Goal: Task Accomplishment & Management: Manage account settings

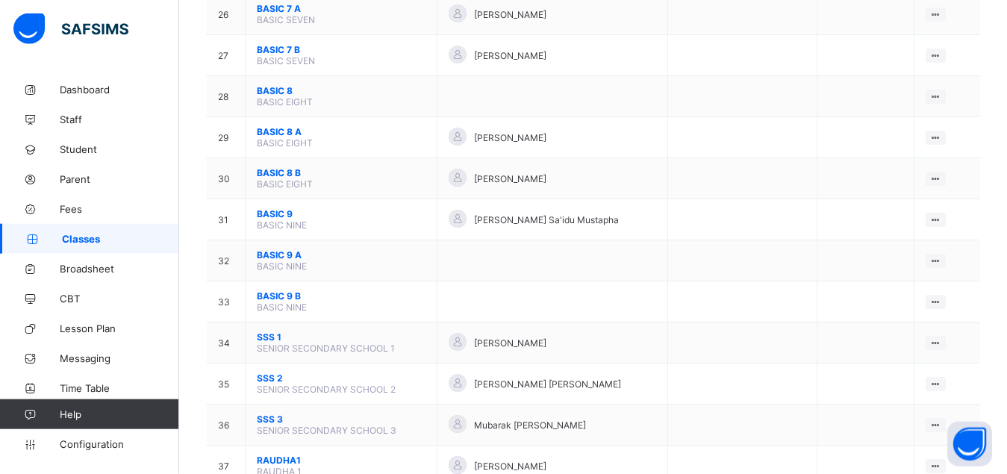
scroll to position [1219, 0]
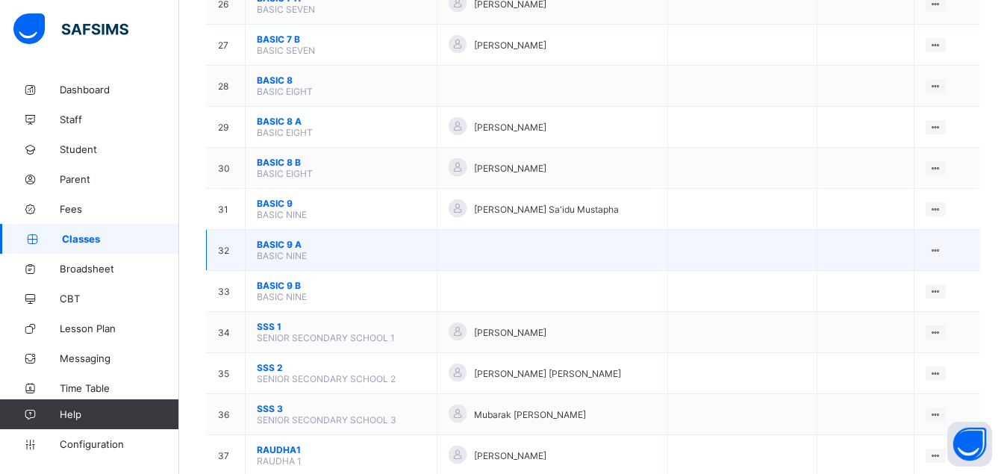
click at [270, 250] on span "BASIC 9 A" at bounding box center [341, 244] width 169 height 11
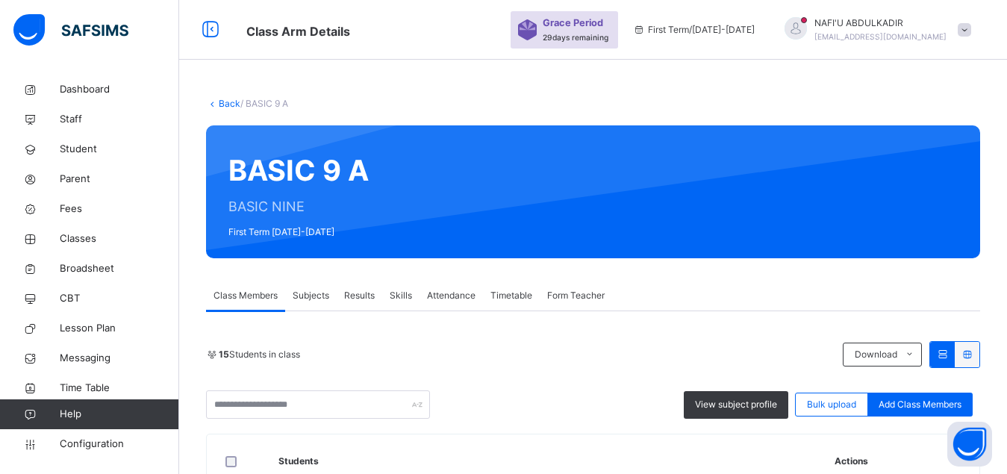
click at [574, 299] on span "Form Teacher" at bounding box center [576, 295] width 58 height 13
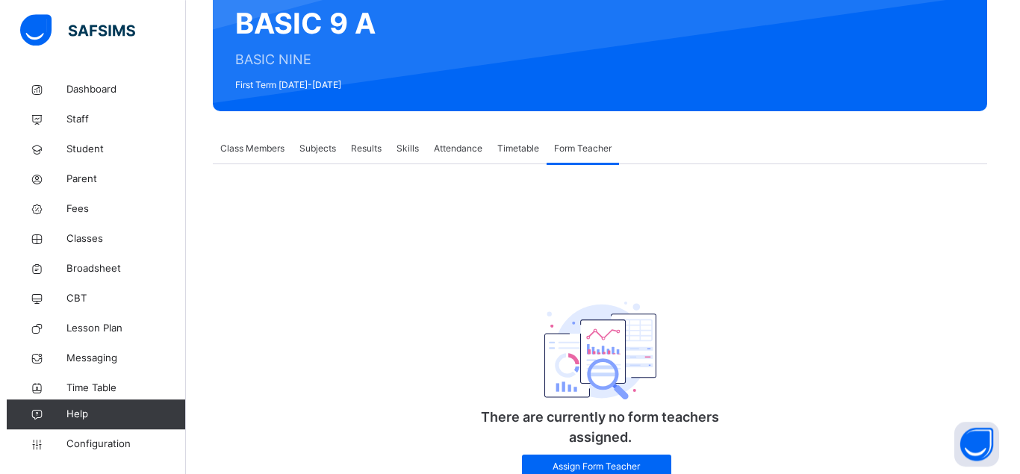
scroll to position [205, 0]
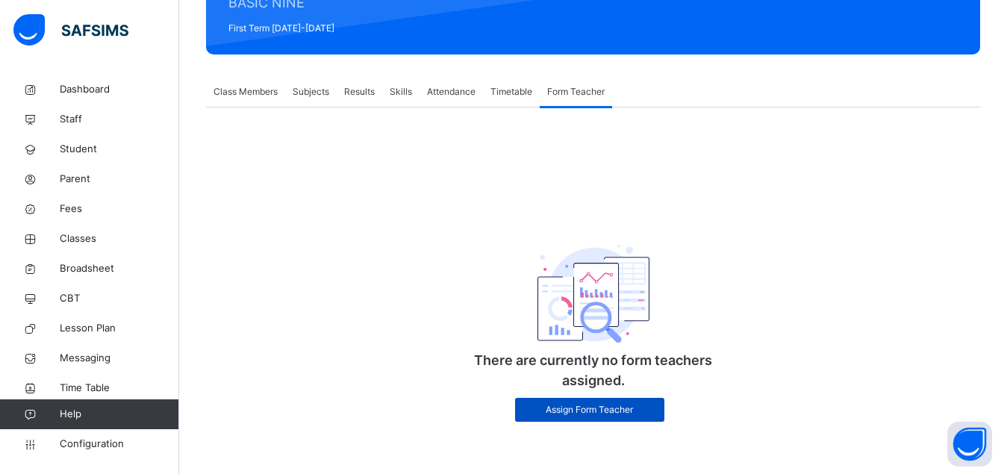
click at [597, 413] on span "Assign Form Teacher" at bounding box center [590, 409] width 127 height 13
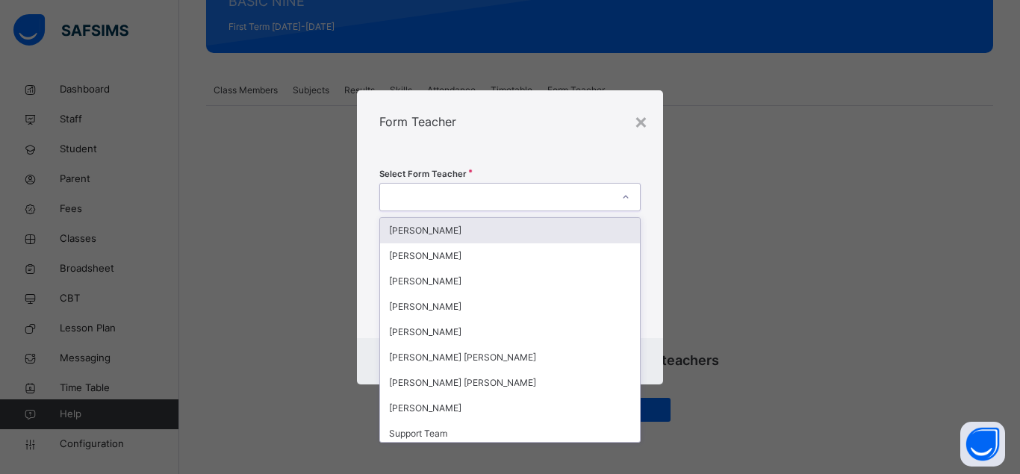
click at [456, 193] on div at bounding box center [496, 196] width 232 height 23
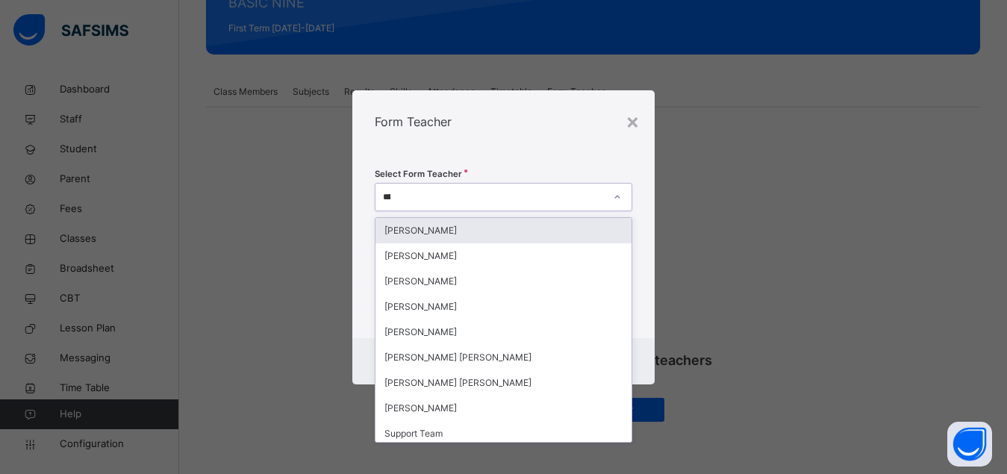
type input "*****"
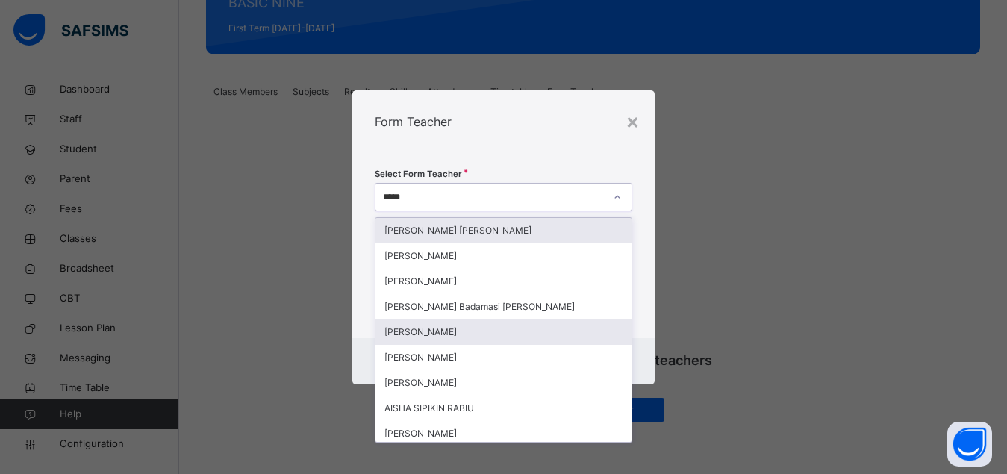
click at [472, 330] on div "[PERSON_NAME]" at bounding box center [504, 332] width 256 height 25
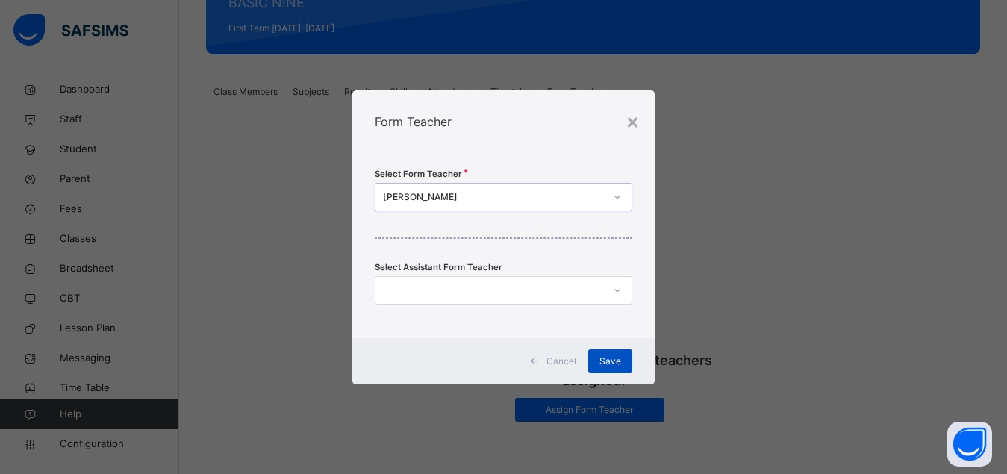
click at [612, 364] on span "Save" at bounding box center [611, 361] width 22 height 13
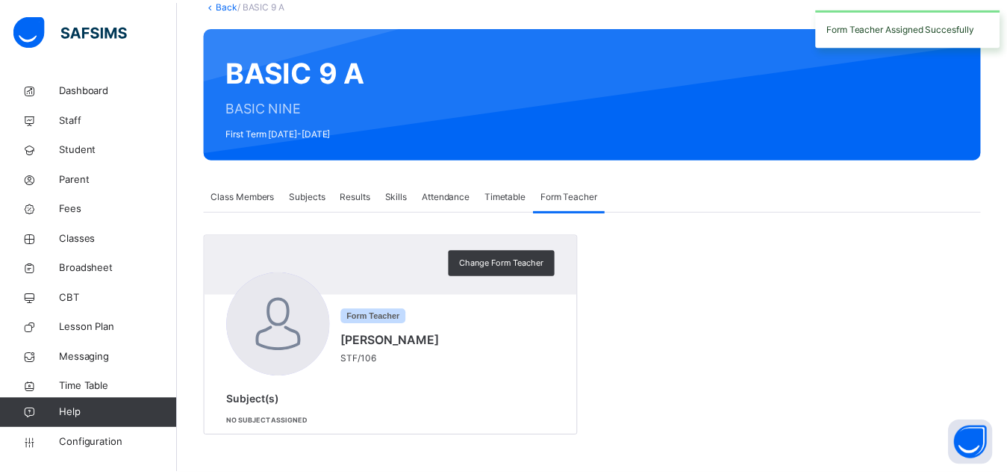
scroll to position [99, 0]
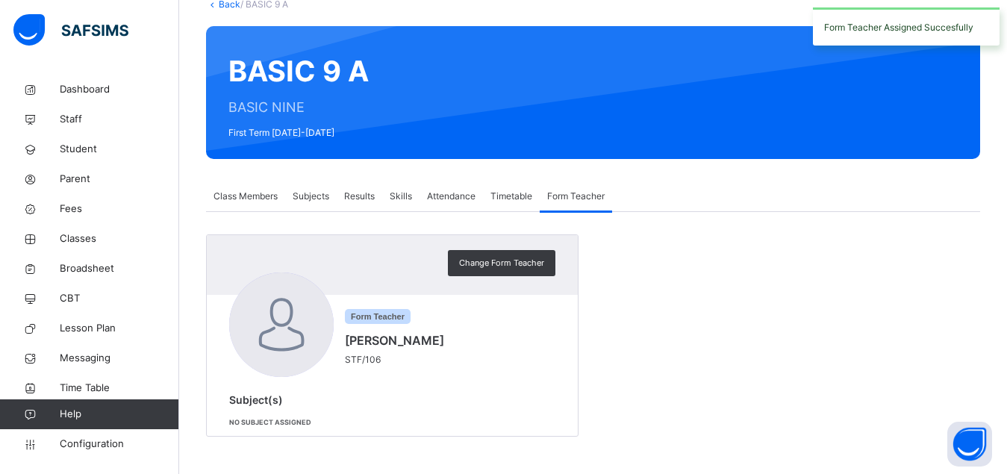
click at [226, 10] on div "Back / BASIC 9 A" at bounding box center [593, 4] width 774 height 13
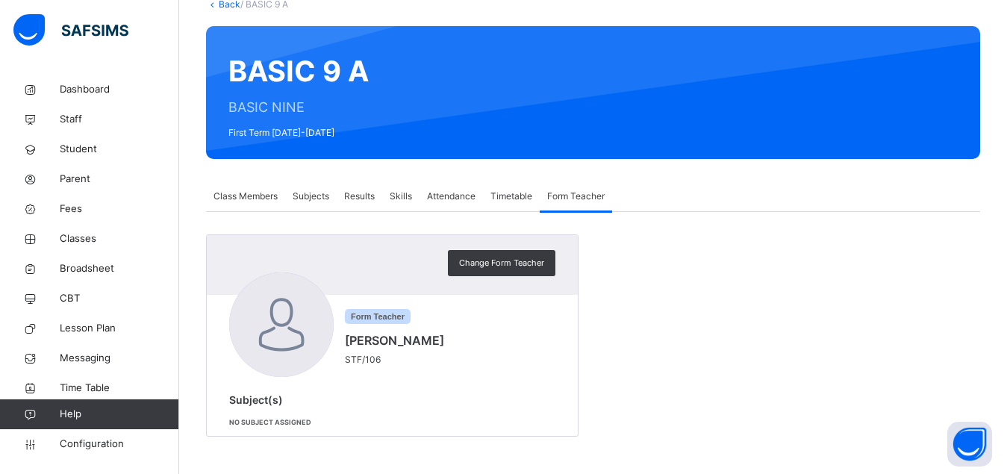
click at [226, 1] on link "Back" at bounding box center [230, 4] width 22 height 11
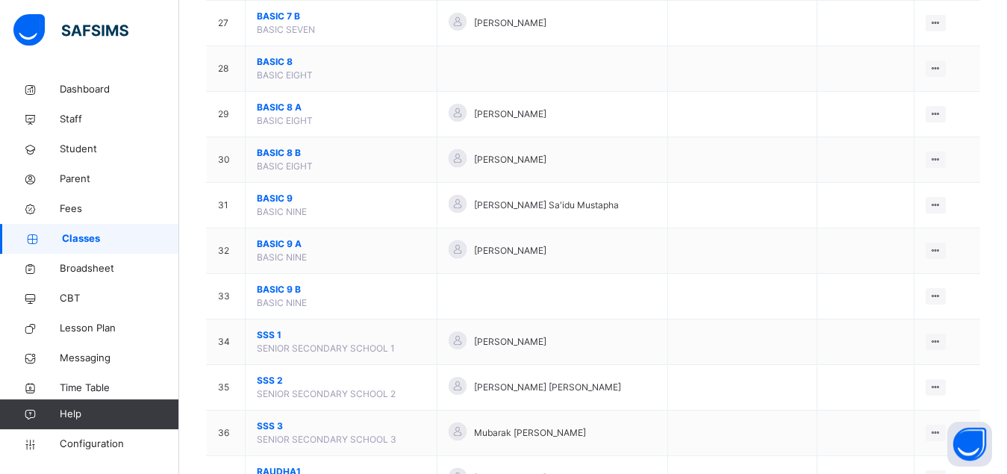
scroll to position [1371, 0]
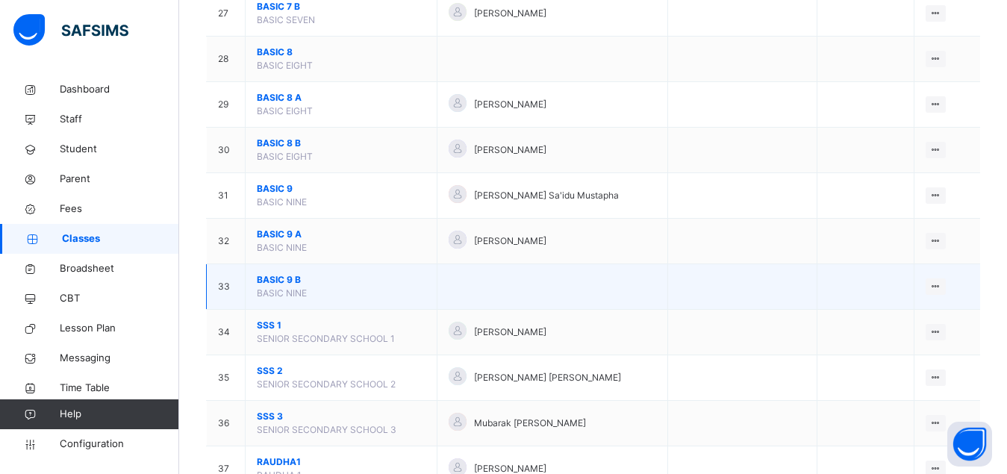
click at [273, 287] on span "BASIC 9 B" at bounding box center [341, 279] width 169 height 13
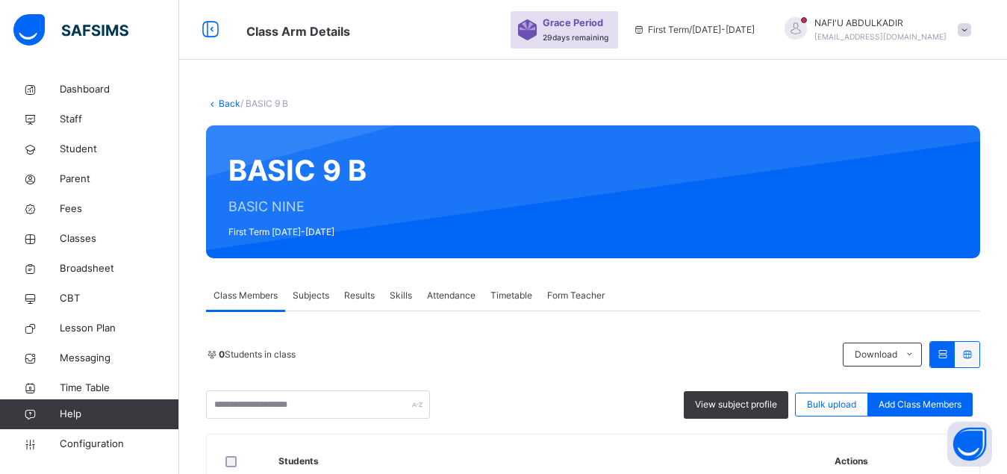
click at [582, 295] on span "Form Teacher" at bounding box center [576, 295] width 58 height 13
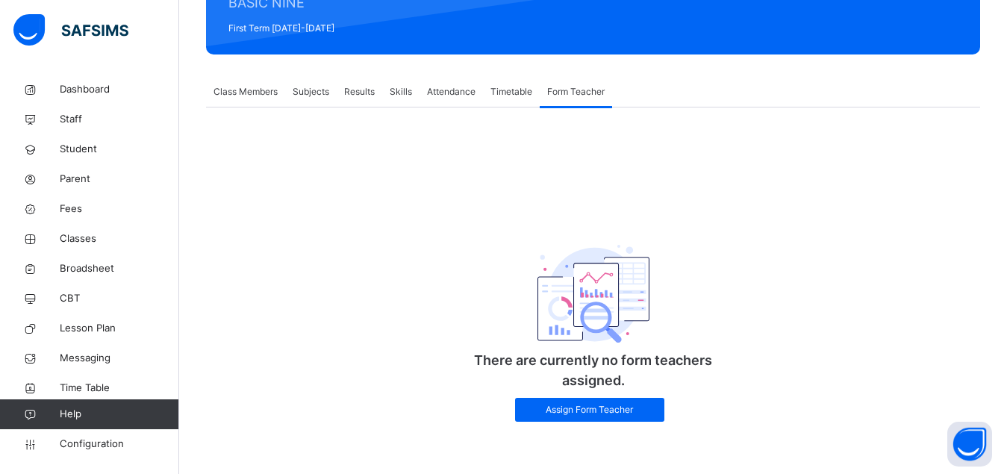
scroll to position [205, 0]
click at [577, 412] on span "Assign Form Teacher" at bounding box center [590, 409] width 127 height 13
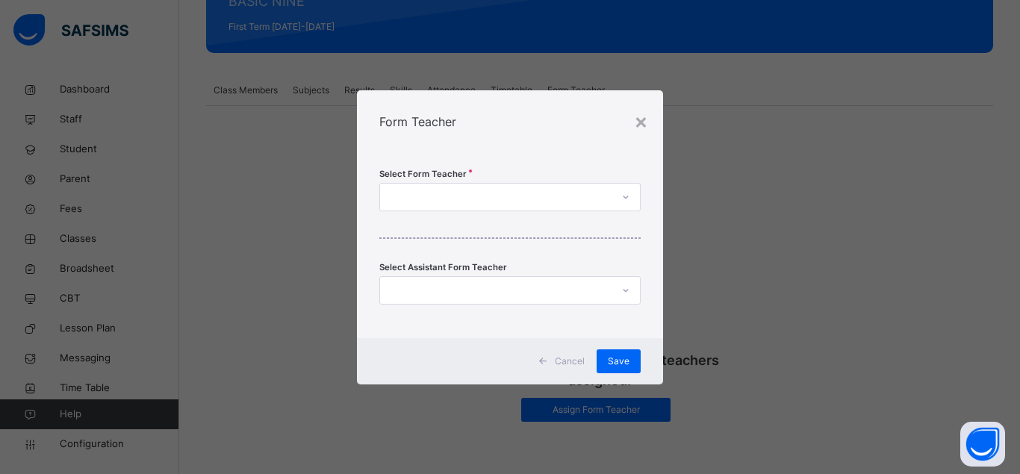
click at [493, 196] on div at bounding box center [496, 196] width 232 height 23
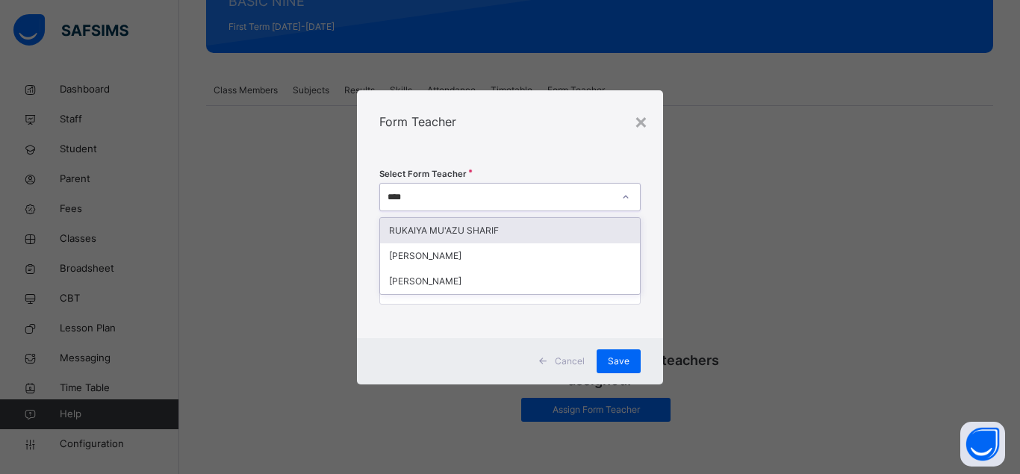
type input "*****"
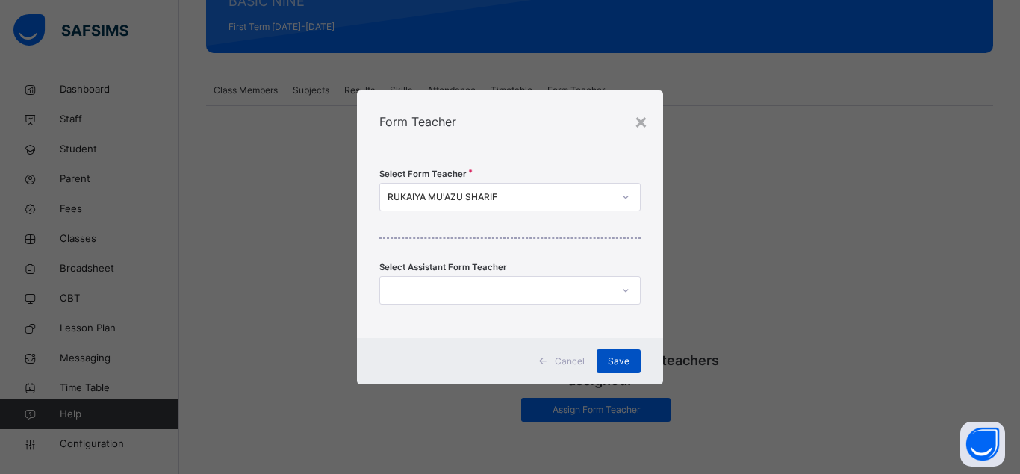
click at [609, 368] on div "Save" at bounding box center [619, 362] width 44 height 24
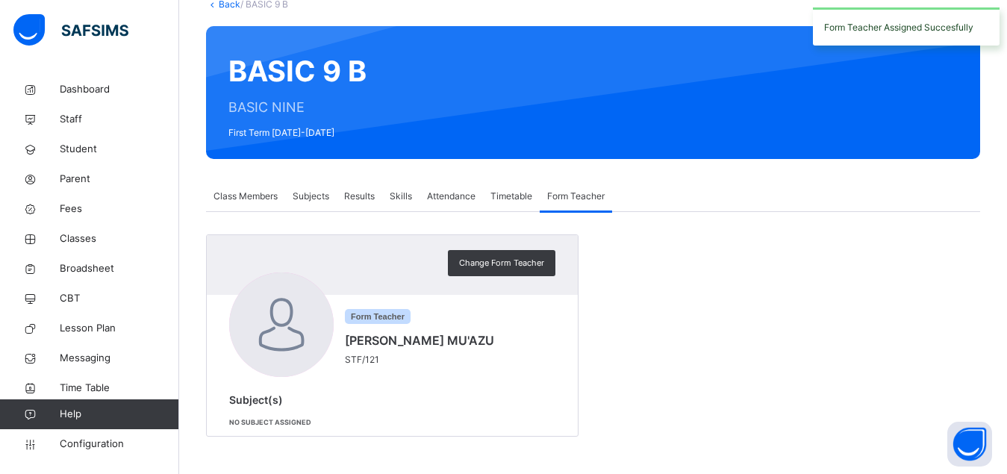
scroll to position [99, 0]
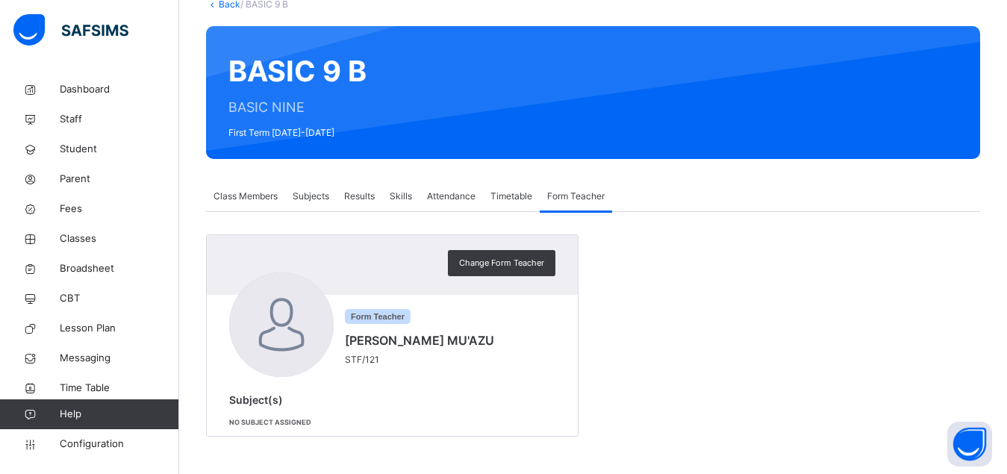
click at [229, 4] on link "Back" at bounding box center [230, 4] width 22 height 11
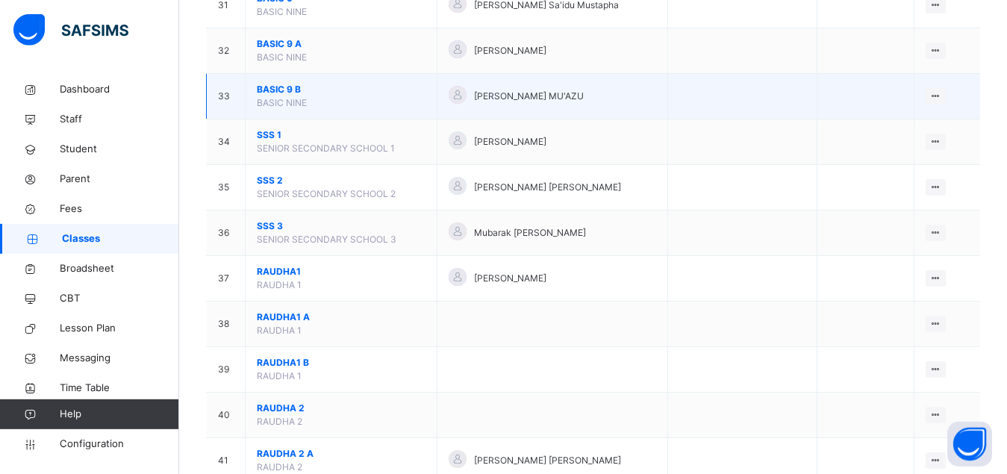
scroll to position [1600, 0]
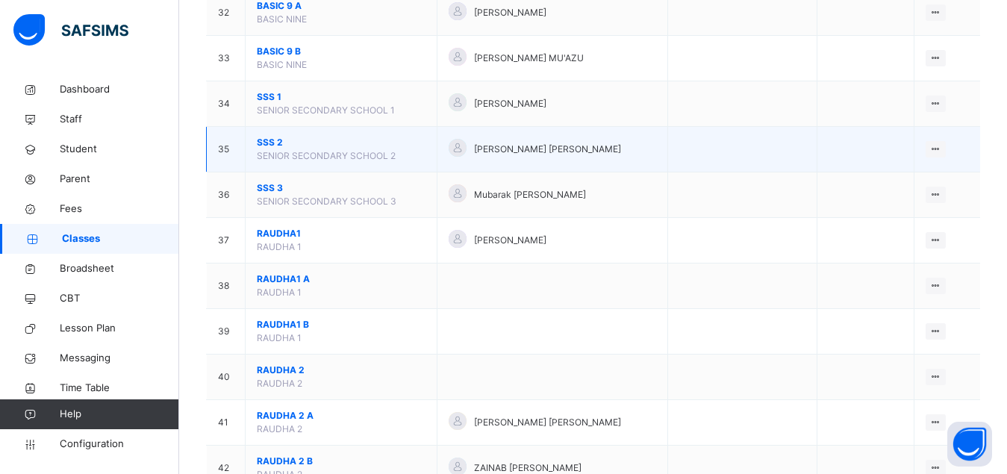
click at [265, 149] on span "SSS 2" at bounding box center [341, 142] width 169 height 13
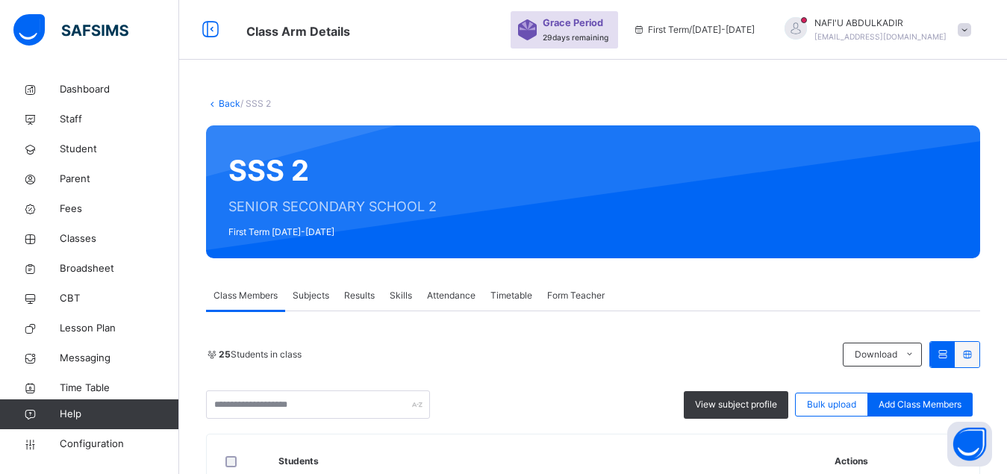
click at [559, 299] on span "Form Teacher" at bounding box center [576, 295] width 58 height 13
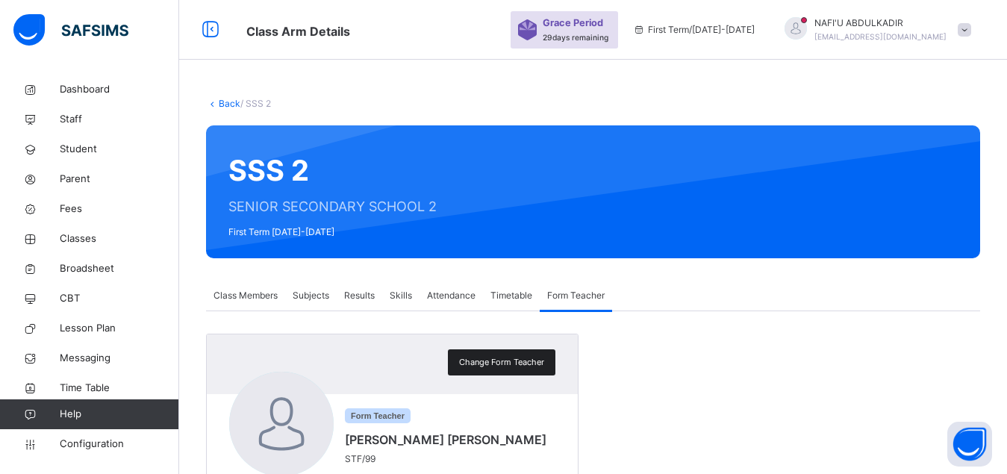
click at [499, 359] on span "Change Form Teacher" at bounding box center [501, 362] width 85 height 13
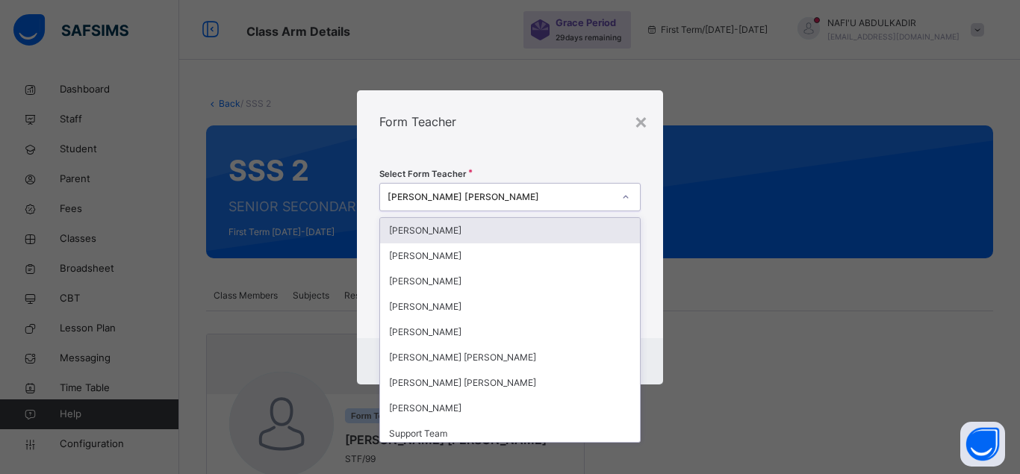
click at [510, 187] on div "MUBARAK ALI IBRAHIM" at bounding box center [496, 196] width 232 height 23
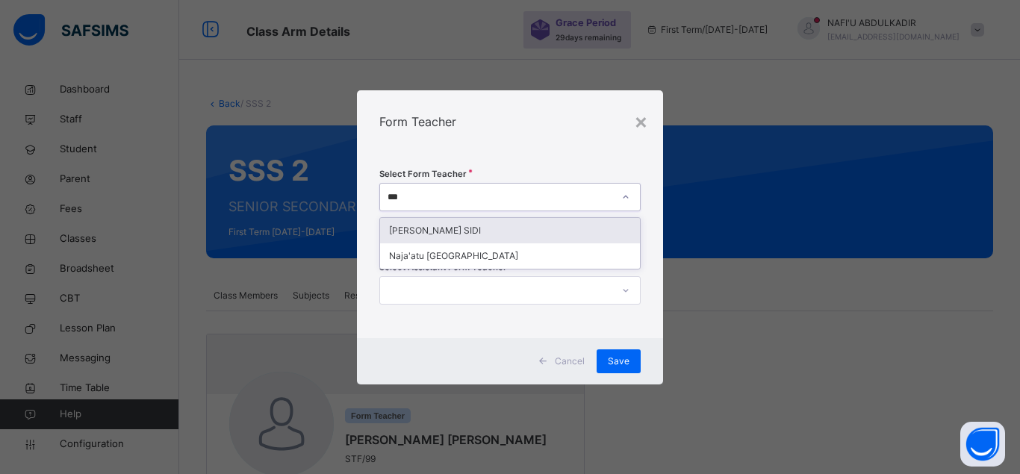
type input "****"
click at [417, 232] on div "[PERSON_NAME] SIDI" at bounding box center [504, 230] width 256 height 25
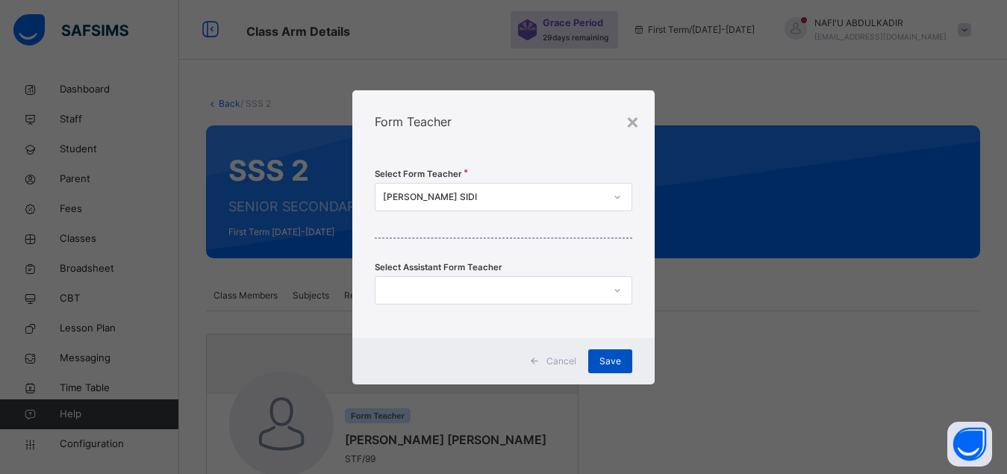
click at [608, 370] on div "Save" at bounding box center [611, 362] width 44 height 24
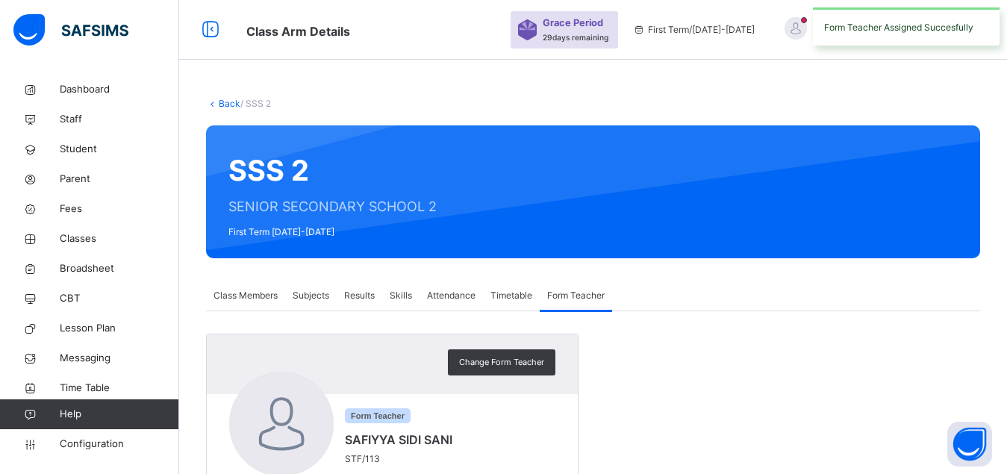
click at [226, 111] on div "Back / SSS 2 SSS 2 SENIOR SECONDARY SCHOOL 2 First Term 2025-2026 Class Members…" at bounding box center [593, 324] width 828 height 499
click at [226, 105] on link "Back" at bounding box center [230, 103] width 22 height 11
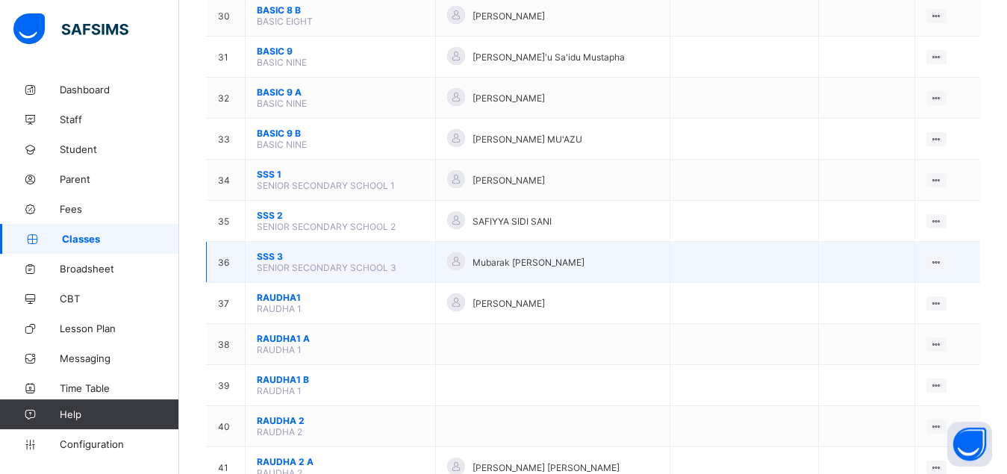
scroll to position [1409, 0]
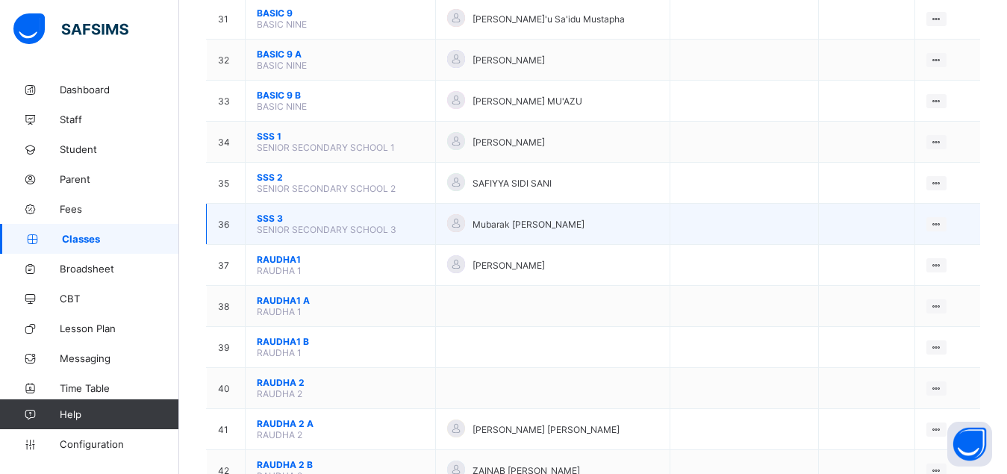
click at [266, 224] on span "SSS 3" at bounding box center [340, 218] width 167 height 11
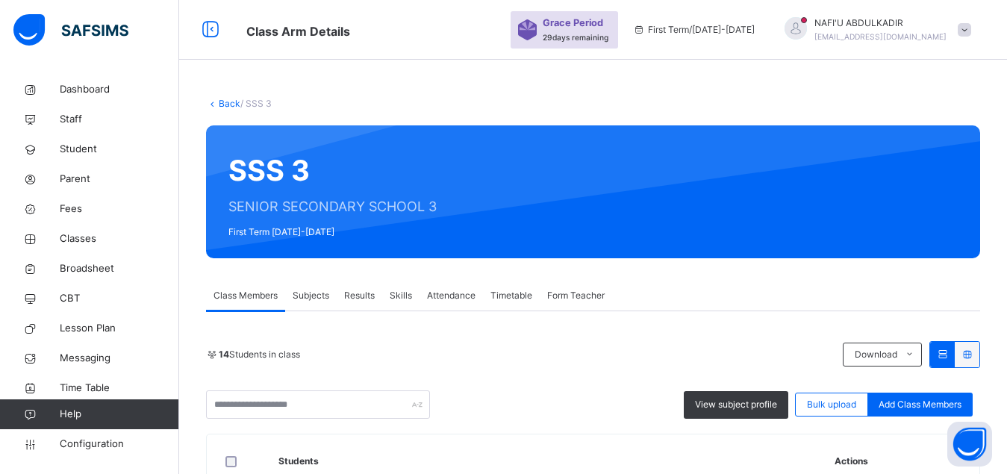
click at [576, 294] on span "Form Teacher" at bounding box center [576, 295] width 58 height 13
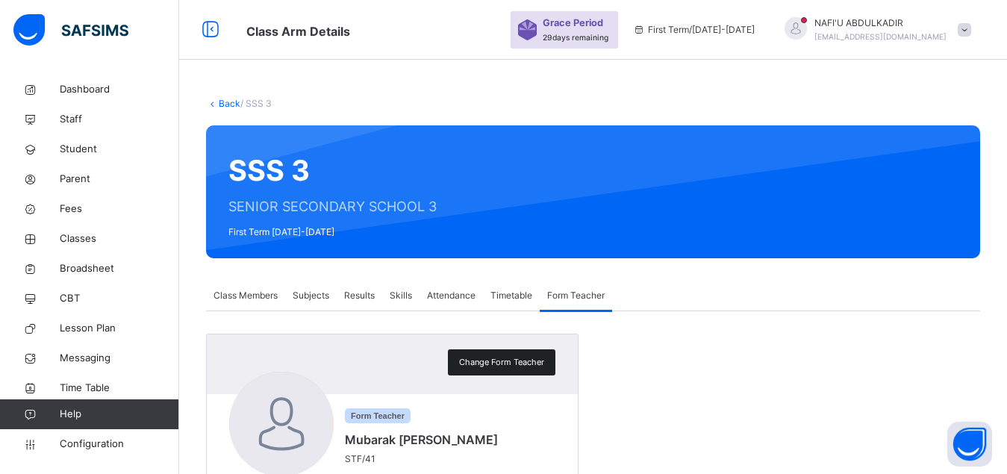
click at [511, 358] on span "Change Form Teacher" at bounding box center [501, 362] width 85 height 13
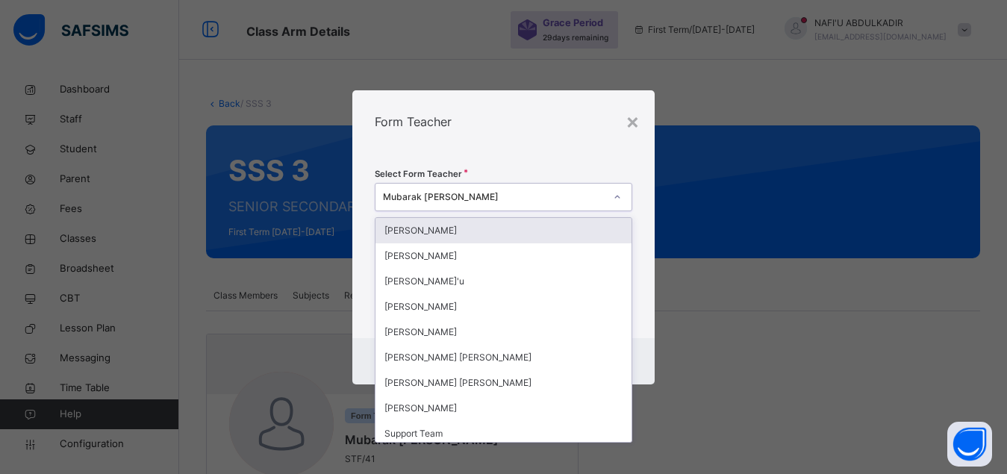
click at [521, 202] on div "Mubarak [PERSON_NAME]" at bounding box center [494, 196] width 222 height 13
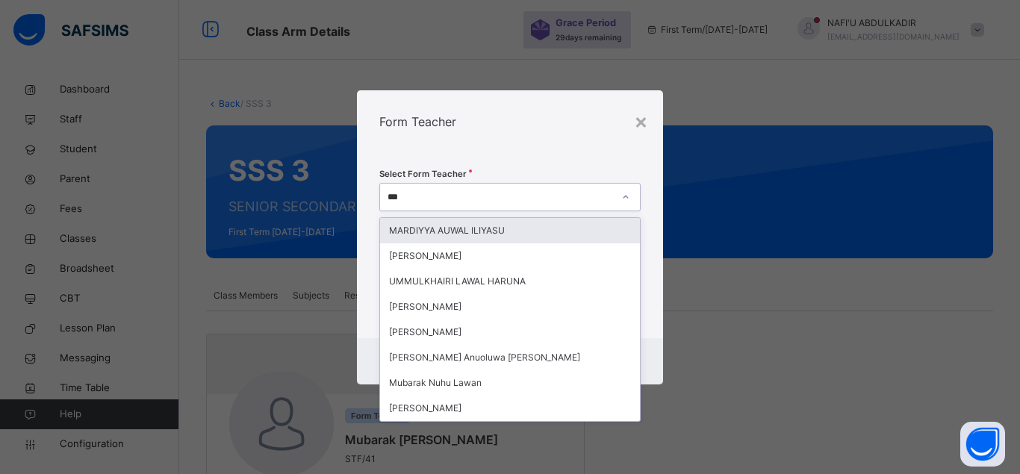
type input "****"
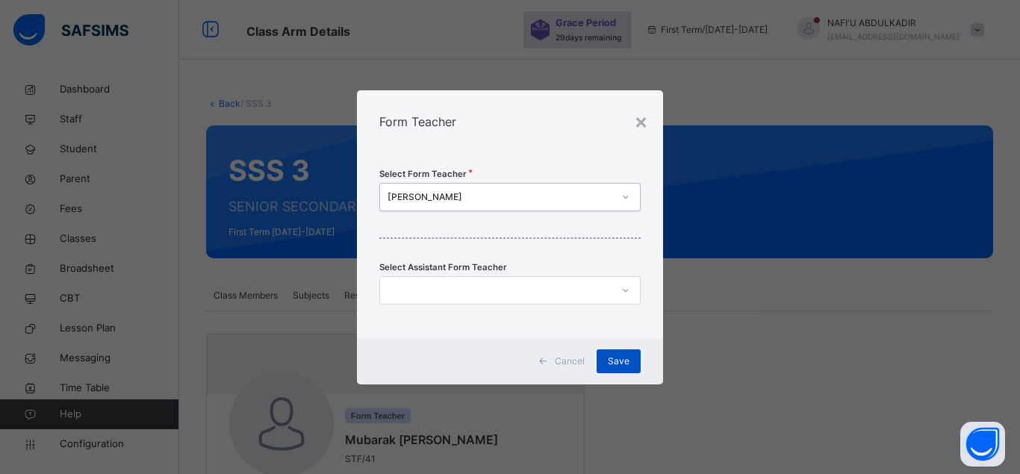
click at [625, 354] on div "Save" at bounding box center [619, 362] width 44 height 24
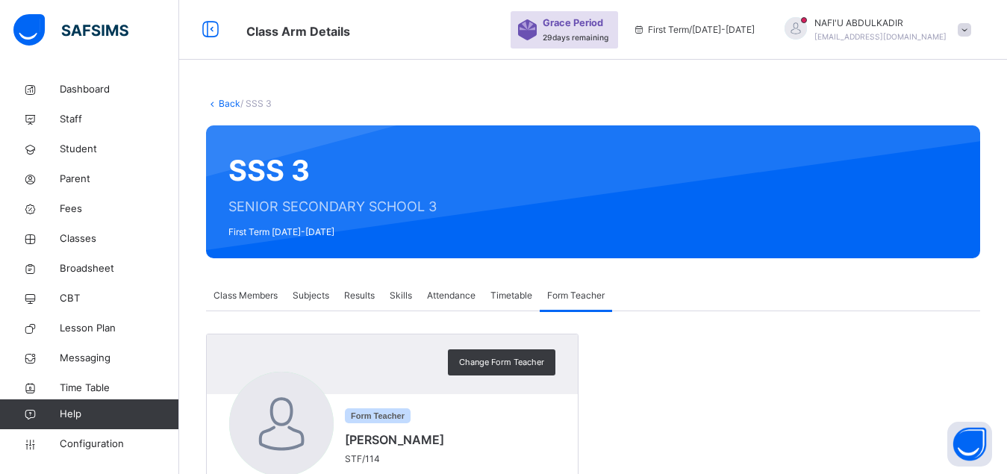
click at [296, 292] on span "Subjects" at bounding box center [311, 295] width 37 height 13
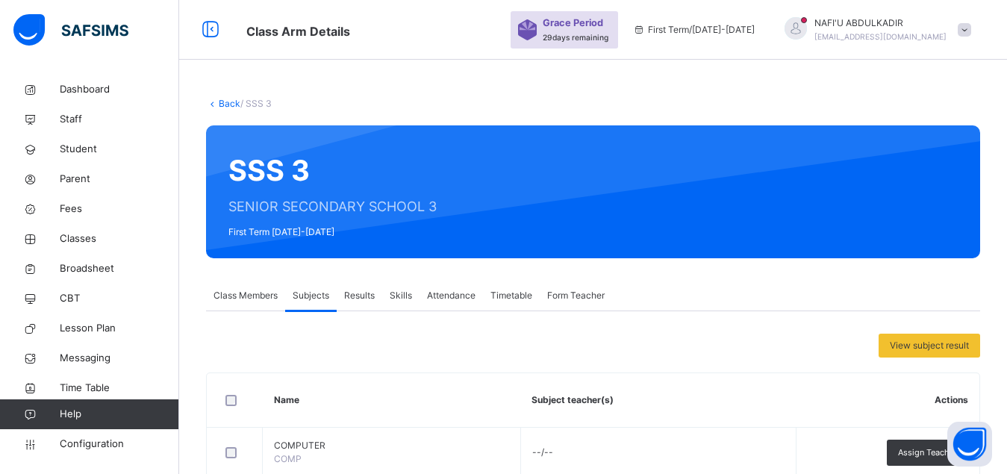
click at [226, 105] on link "Back" at bounding box center [230, 103] width 22 height 11
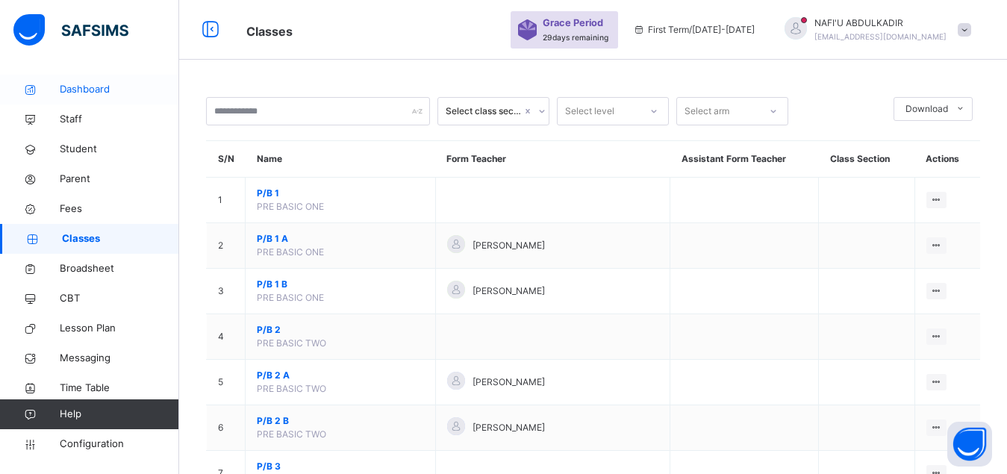
click at [78, 89] on span "Dashboard" at bounding box center [119, 89] width 119 height 15
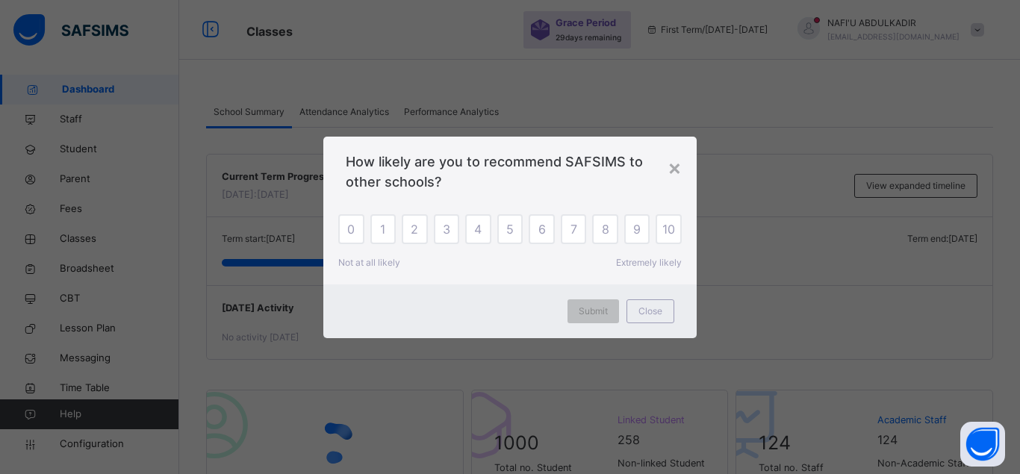
click at [665, 232] on span "10" at bounding box center [668, 229] width 13 height 18
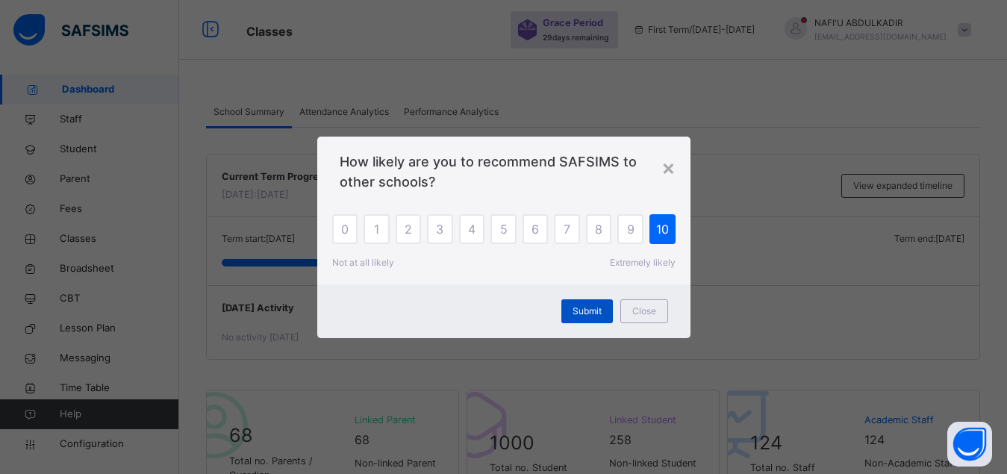
click at [592, 308] on span "Submit" at bounding box center [587, 311] width 29 height 13
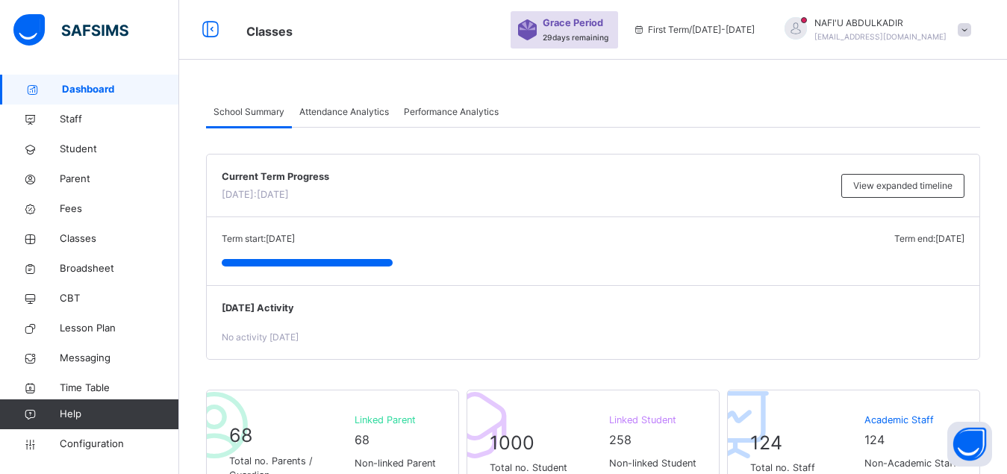
click at [969, 28] on div "NAFI'U ABDULKADIR [EMAIL_ADDRESS][DOMAIN_NAME]" at bounding box center [874, 29] width 209 height 27
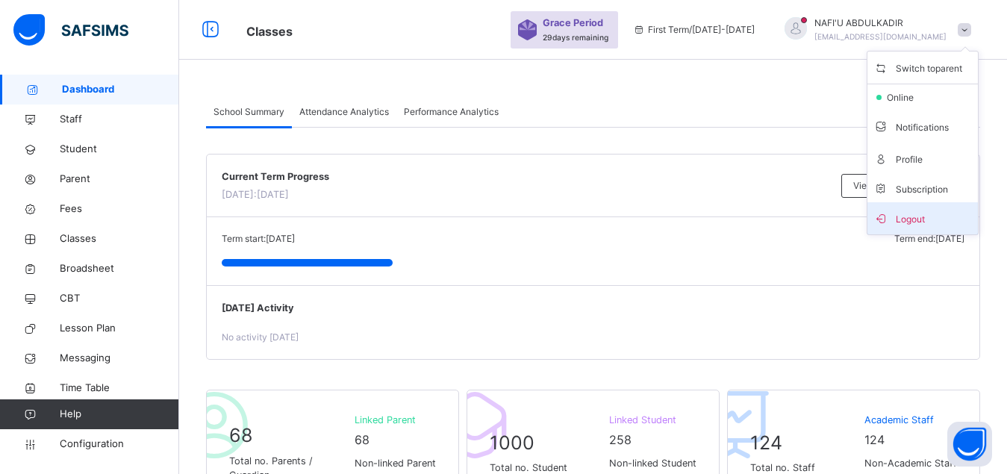
click at [916, 214] on span "Logout" at bounding box center [923, 218] width 99 height 20
